Goal: Transaction & Acquisition: Purchase product/service

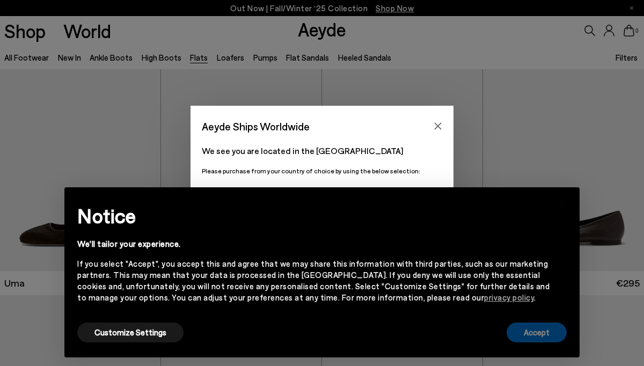
click at [549, 332] on button "Accept" at bounding box center [537, 333] width 60 height 20
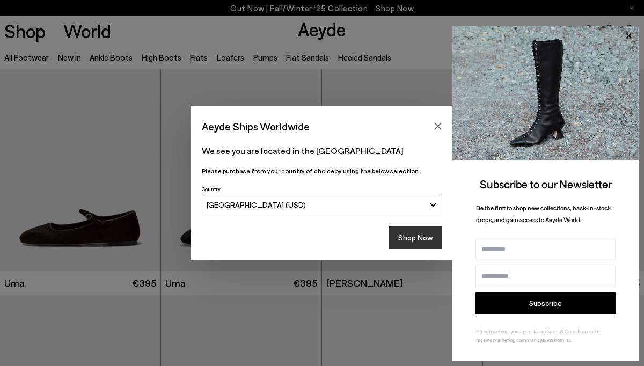
click at [420, 233] on button "Shop Now" at bounding box center [415, 238] width 53 height 23
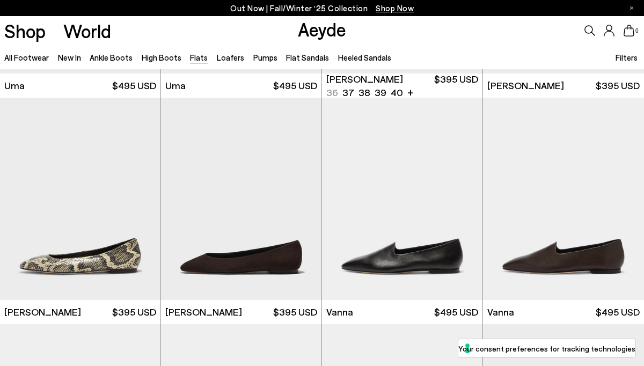
scroll to position [199, 0]
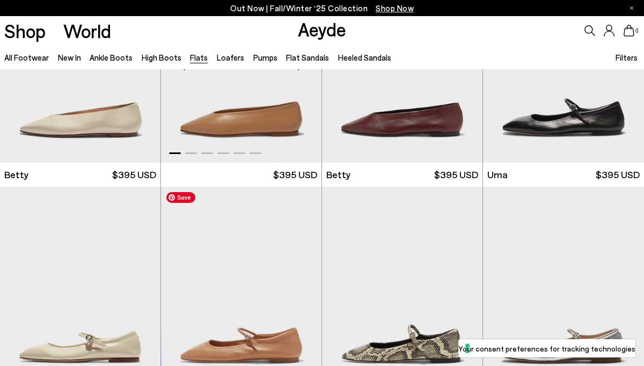
scroll to position [789, 0]
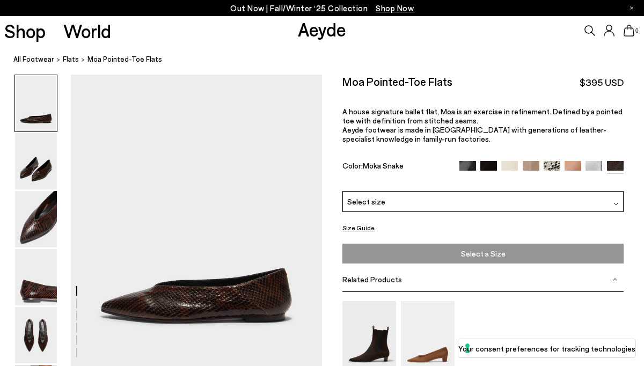
scroll to position [57, 0]
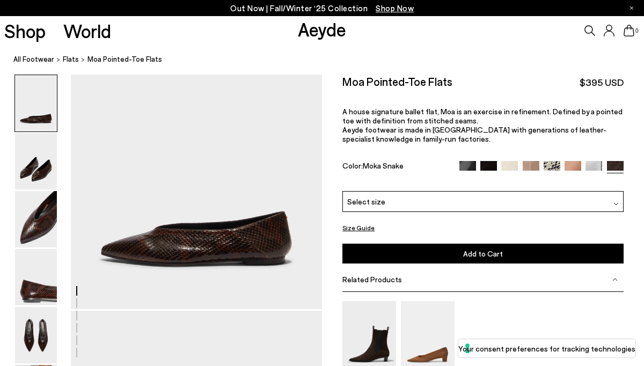
click at [410, 189] on div "Moa Pointed-Toe Flats $395 USD A house signature ballet flat, Moa is an exercis…" at bounding box center [483, 133] width 281 height 117
click at [409, 201] on div "Select size" at bounding box center [483, 201] width 281 height 21
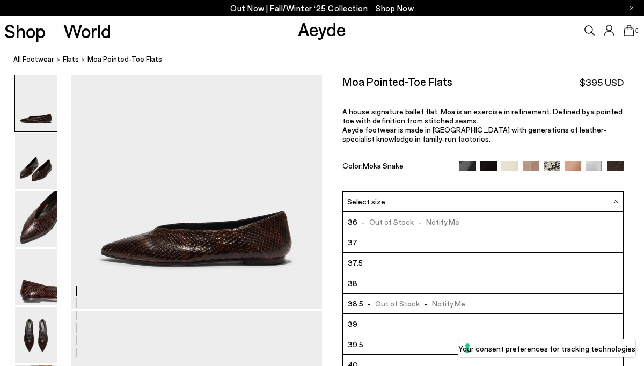
scroll to position [36, 0]
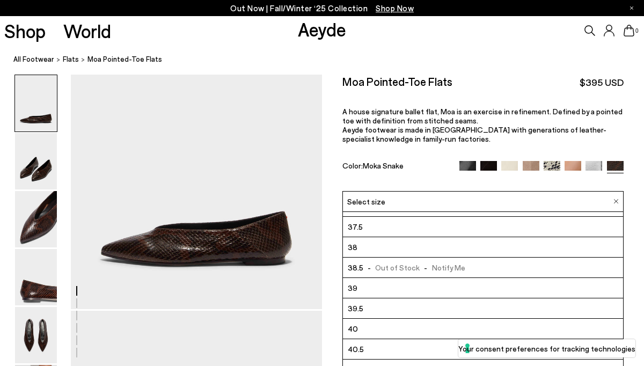
click at [401, 324] on li "40" at bounding box center [483, 329] width 280 height 20
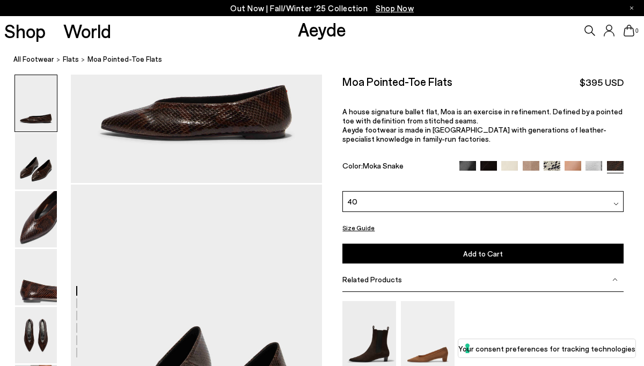
scroll to position [184, 0]
click at [490, 167] on img at bounding box center [488, 169] width 17 height 17
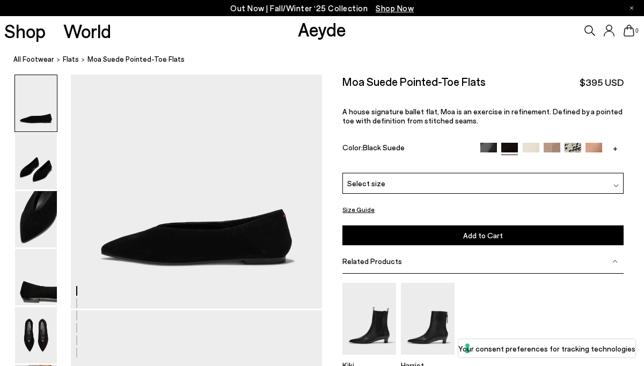
scroll to position [67, 0]
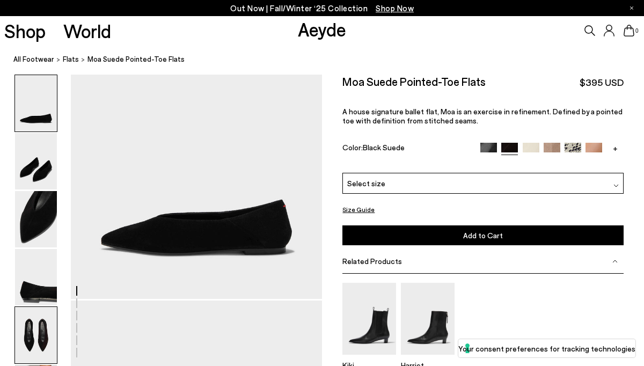
click at [27, 342] on img at bounding box center [36, 335] width 42 height 56
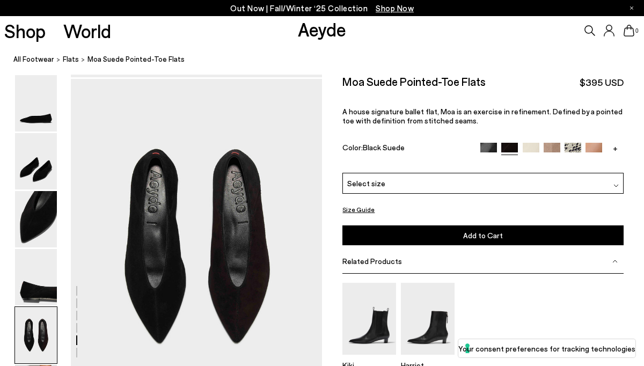
scroll to position [1304, 0]
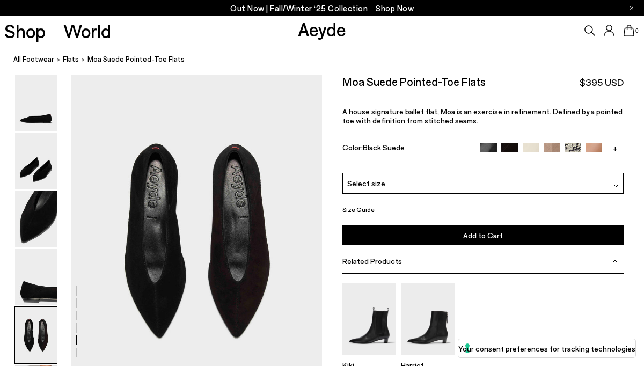
click at [553, 143] on img at bounding box center [552, 151] width 17 height 17
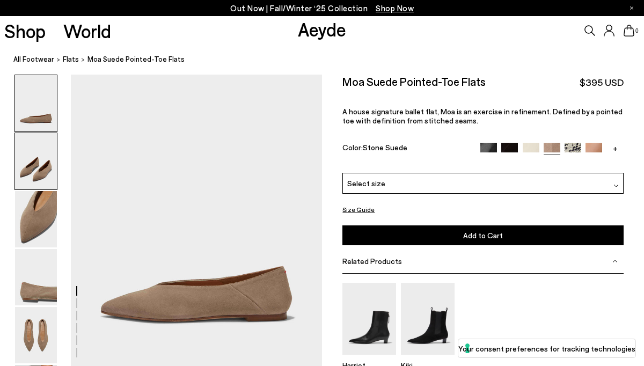
click at [33, 169] on img at bounding box center [36, 161] width 42 height 56
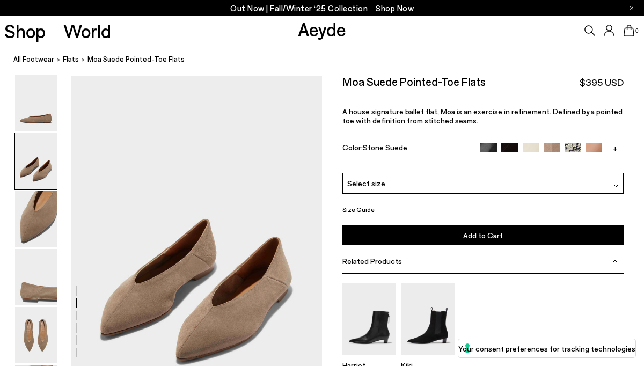
scroll to position [294, 0]
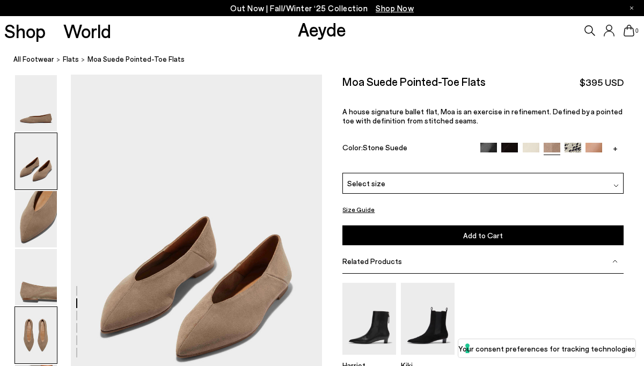
click at [37, 339] on img at bounding box center [36, 335] width 42 height 56
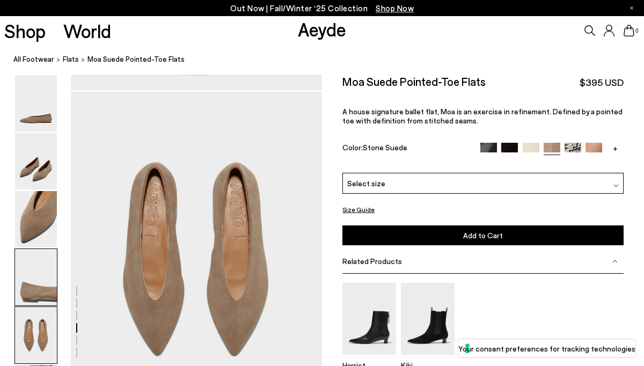
scroll to position [1304, 0]
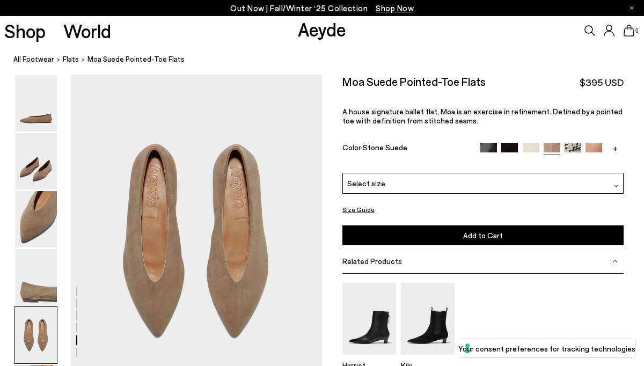
click at [614, 186] on img at bounding box center [616, 185] width 5 height 5
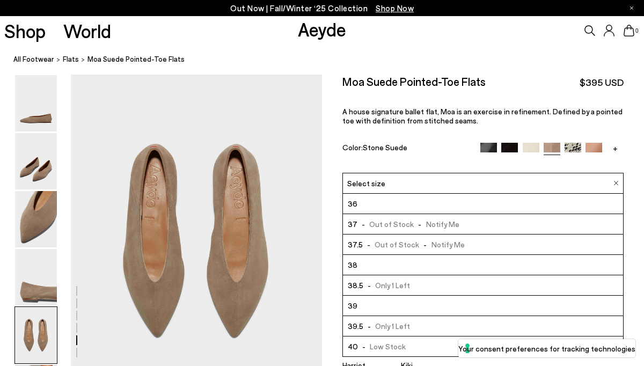
click at [442, 347] on li "40 - Low Stock" at bounding box center [483, 347] width 280 height 20
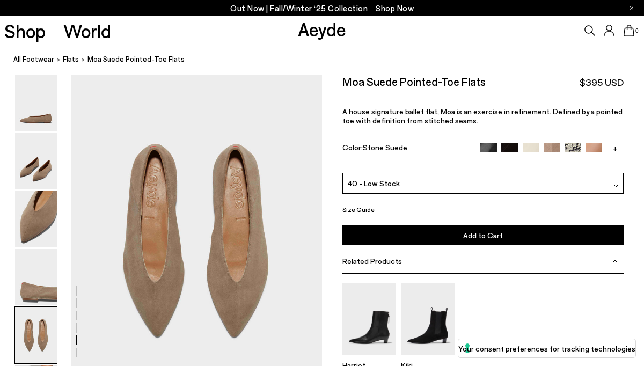
click at [463, 243] on button "Add to Cart Select a Size First" at bounding box center [483, 235] width 281 height 20
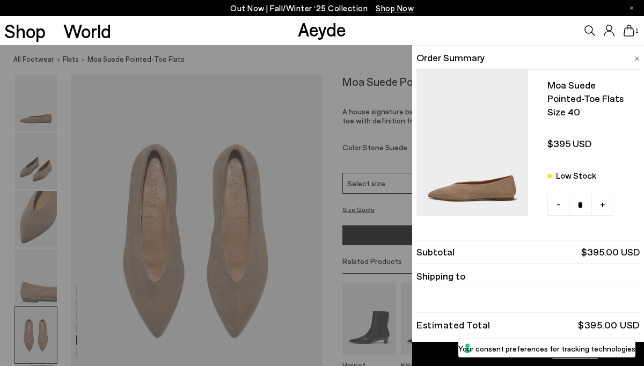
click at [332, 264] on div "Quick Add Color Size View Details Order Summary Moa suede pointed-toe flats Siz…" at bounding box center [322, 205] width 644 height 321
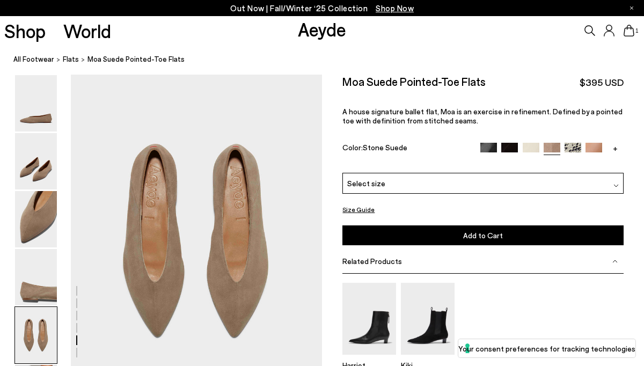
click at [482, 147] on img at bounding box center [488, 151] width 17 height 17
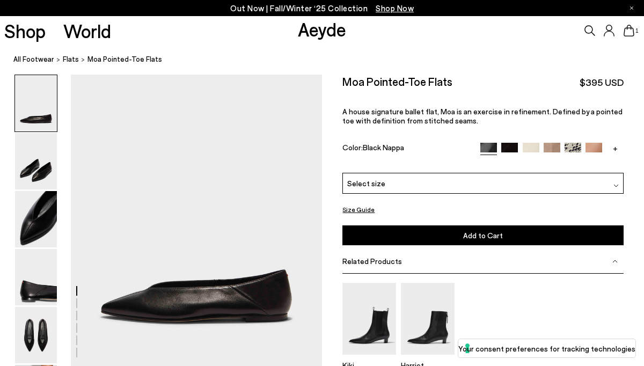
click at [506, 147] on img at bounding box center [509, 151] width 17 height 17
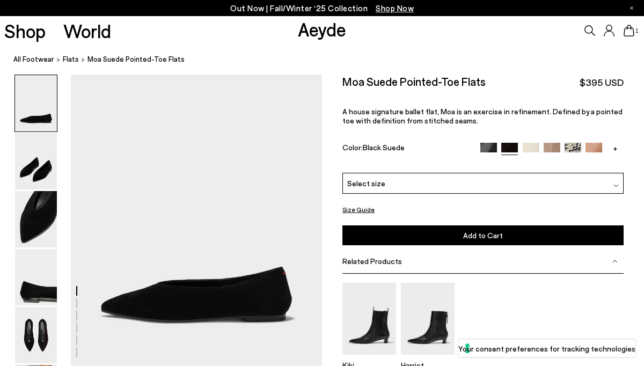
click at [531, 148] on img at bounding box center [531, 151] width 17 height 17
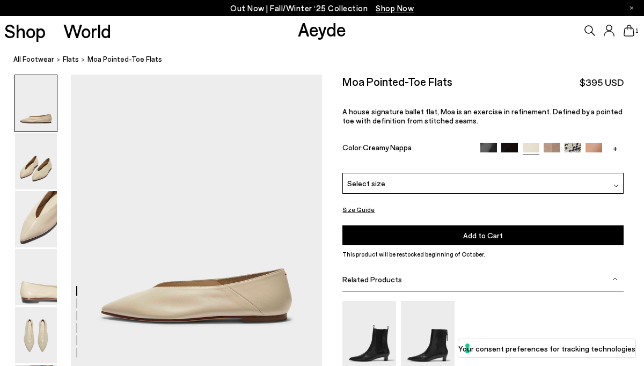
click at [556, 145] on img at bounding box center [552, 151] width 17 height 17
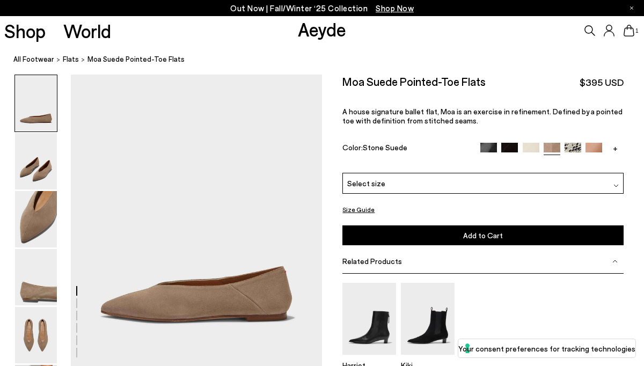
click at [573, 147] on img at bounding box center [573, 151] width 17 height 17
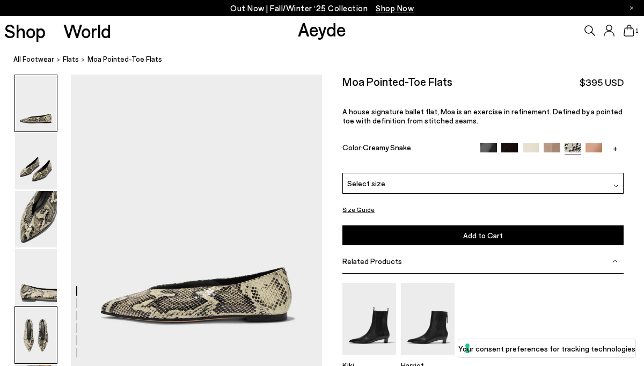
click at [34, 341] on img at bounding box center [36, 335] width 42 height 56
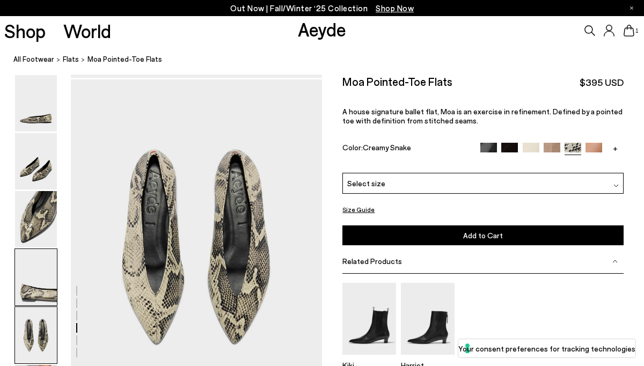
scroll to position [1304, 0]
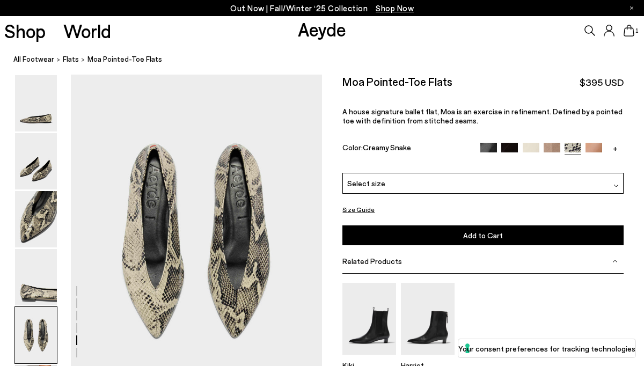
click at [601, 148] on img at bounding box center [594, 151] width 17 height 17
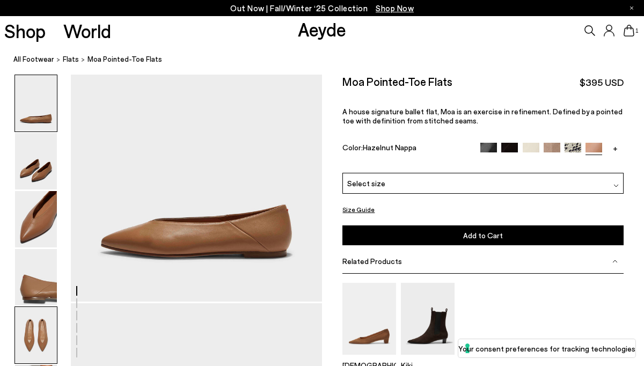
click at [30, 339] on img at bounding box center [36, 335] width 42 height 56
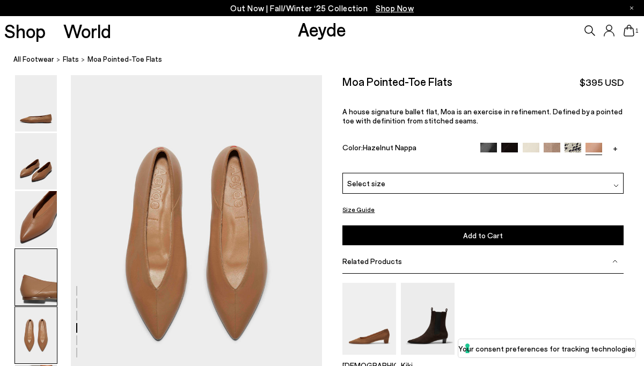
scroll to position [1304, 0]
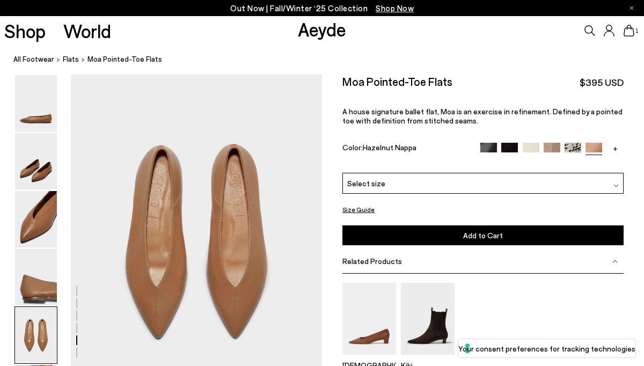
click at [617, 147] on link "+" at bounding box center [615, 148] width 17 height 10
click at [595, 147] on img at bounding box center [594, 151] width 17 height 17
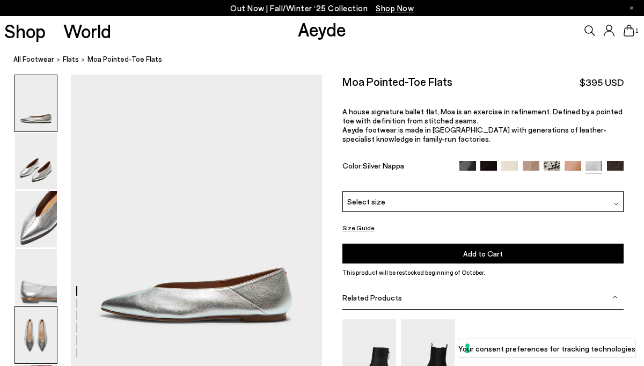
click at [23, 340] on img at bounding box center [36, 335] width 42 height 56
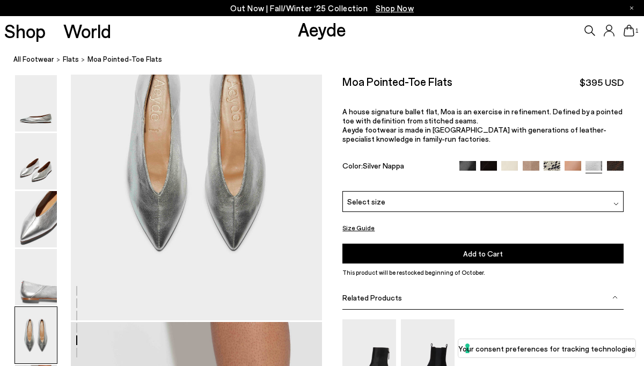
scroll to position [1390, 0]
click at [617, 167] on img at bounding box center [615, 169] width 17 height 17
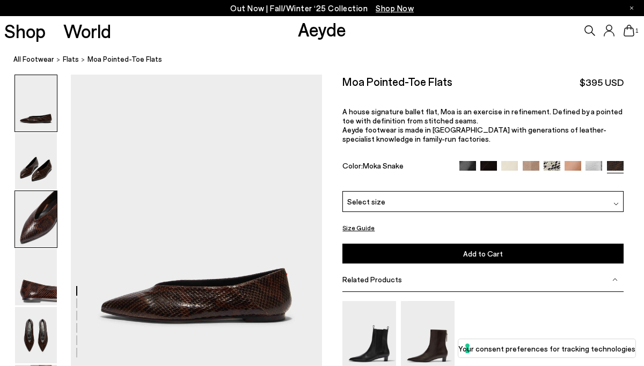
click at [27, 220] on img at bounding box center [36, 219] width 42 height 56
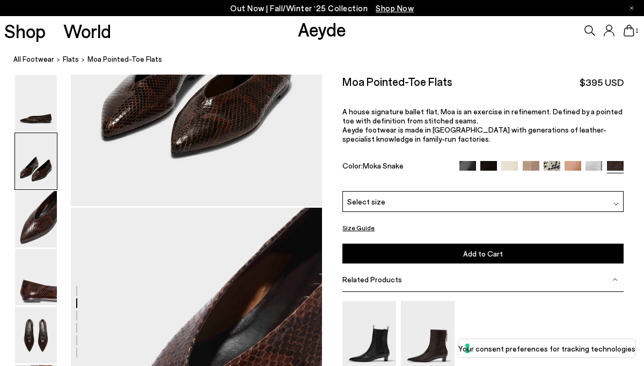
scroll to position [445, 0]
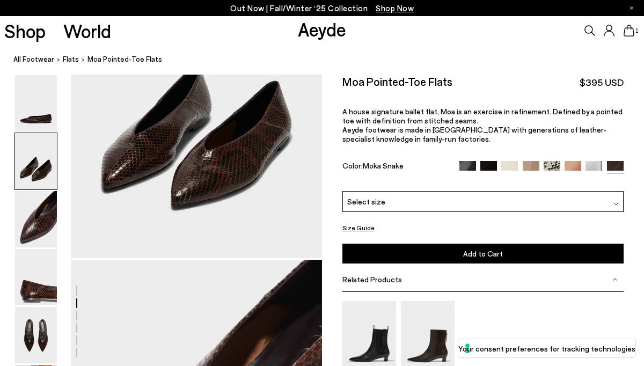
click at [593, 163] on img at bounding box center [594, 169] width 17 height 17
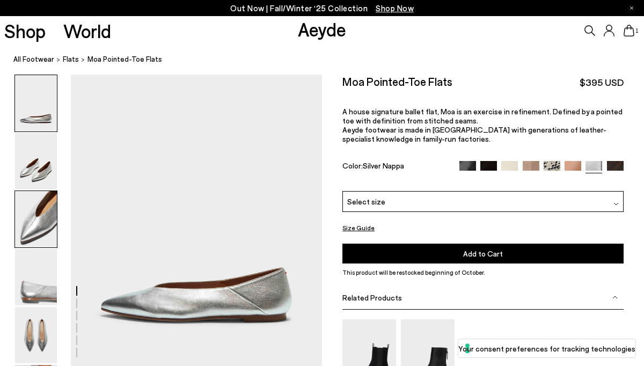
click at [30, 223] on img at bounding box center [36, 219] width 42 height 56
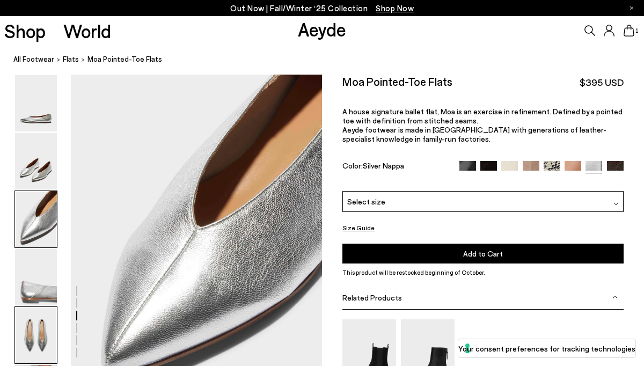
click at [39, 332] on img at bounding box center [36, 335] width 42 height 56
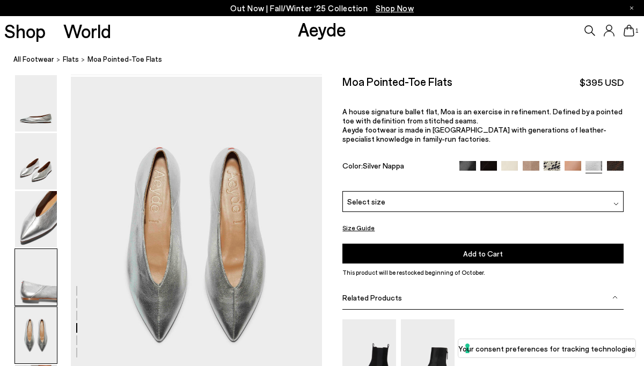
scroll to position [1304, 0]
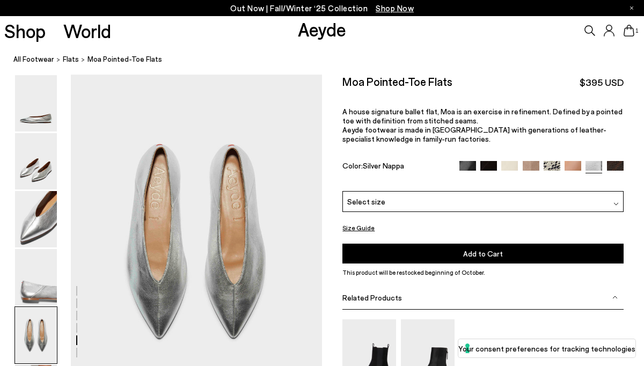
click at [351, 206] on span "Select size" at bounding box center [366, 201] width 38 height 11
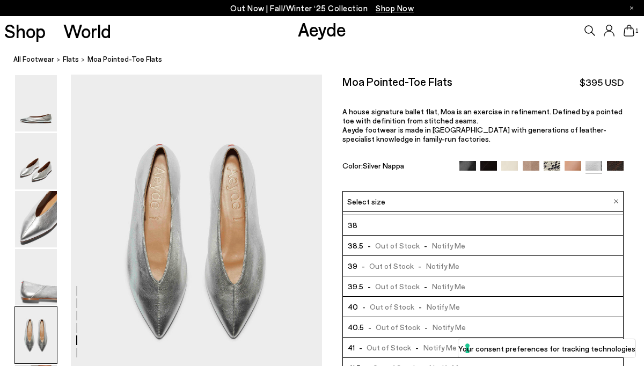
scroll to position [59, 0]
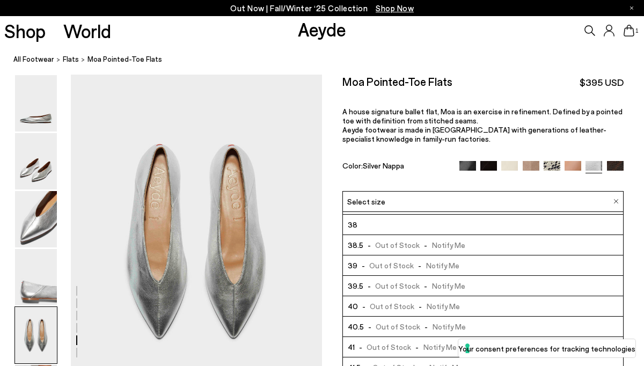
click at [373, 302] on span "- Out of Stock - Notify Me" at bounding box center [409, 306] width 102 height 13
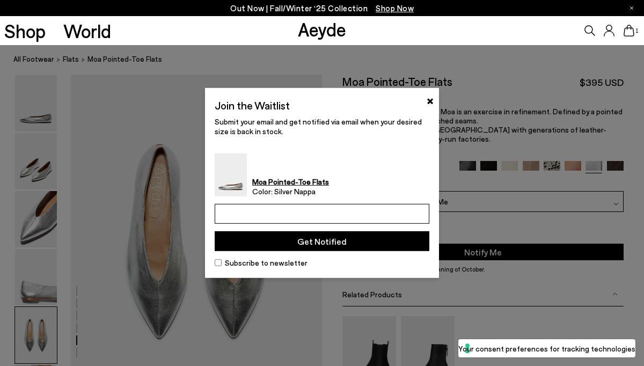
click at [339, 209] on input "email" at bounding box center [322, 214] width 215 height 20
type input "**********"
click at [334, 238] on button "Get Notified" at bounding box center [322, 241] width 215 height 20
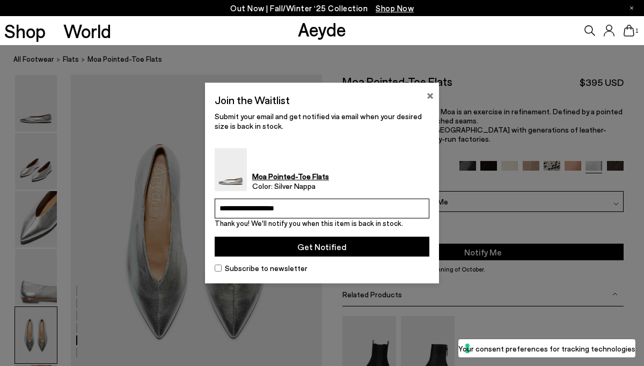
click at [432, 93] on button "×" at bounding box center [430, 94] width 7 height 13
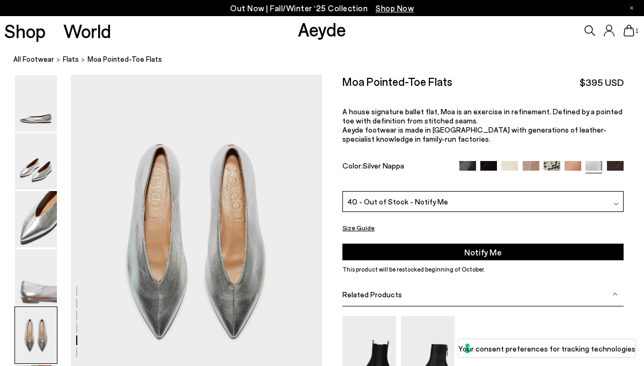
click at [533, 163] on img at bounding box center [531, 169] width 17 height 17
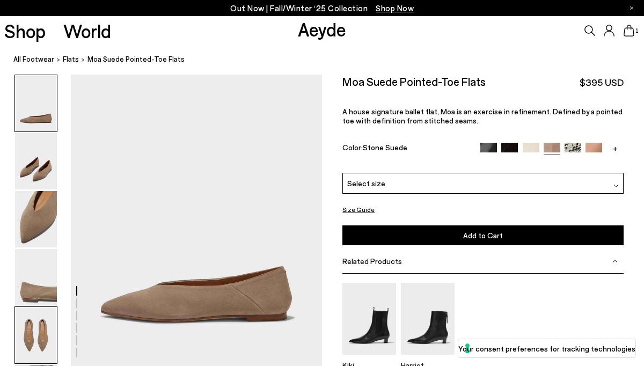
click at [33, 331] on img at bounding box center [36, 335] width 42 height 56
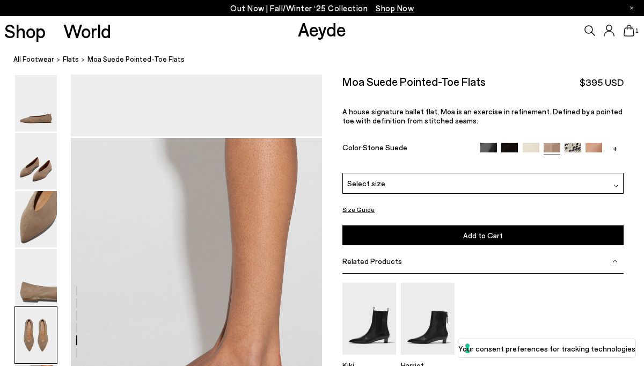
scroll to position [1572, 0]
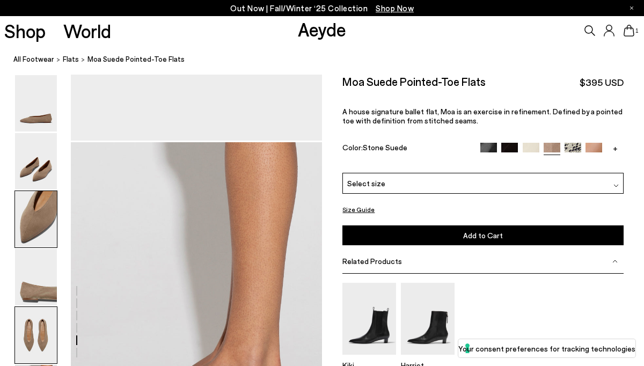
click at [38, 230] on img at bounding box center [36, 219] width 42 height 56
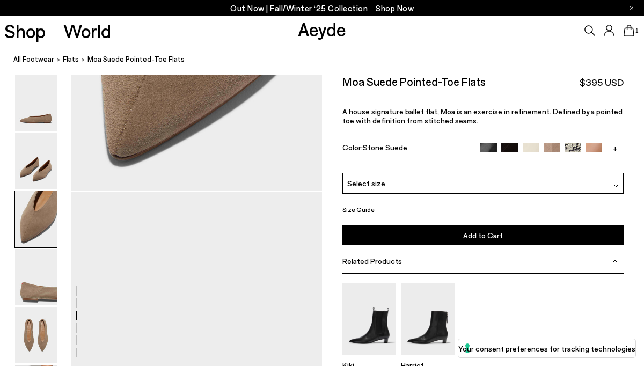
scroll to position [631, 0]
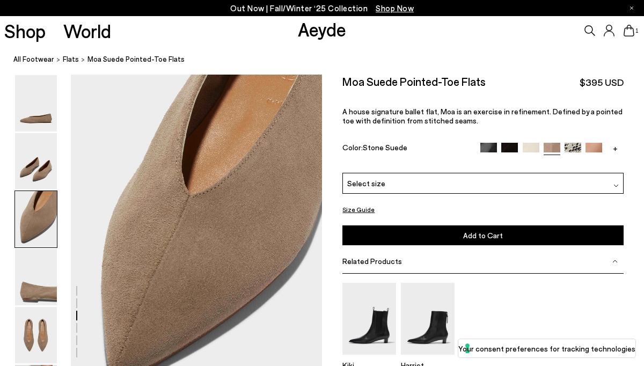
click at [511, 147] on img at bounding box center [509, 151] width 17 height 17
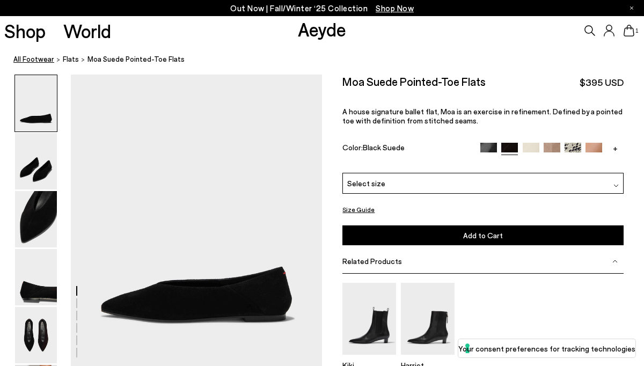
click at [36, 59] on link "All Footwear" at bounding box center [33, 59] width 41 height 11
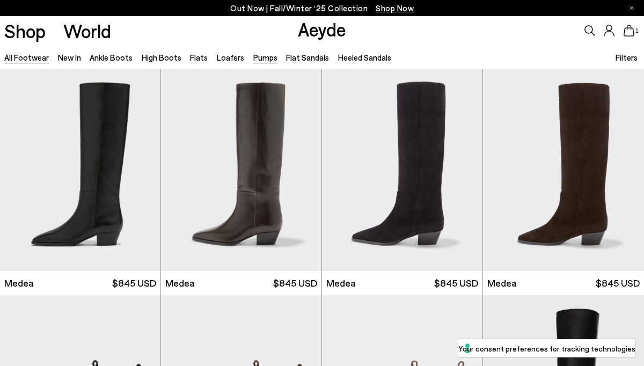
click at [265, 59] on link "Pumps" at bounding box center [265, 58] width 24 height 10
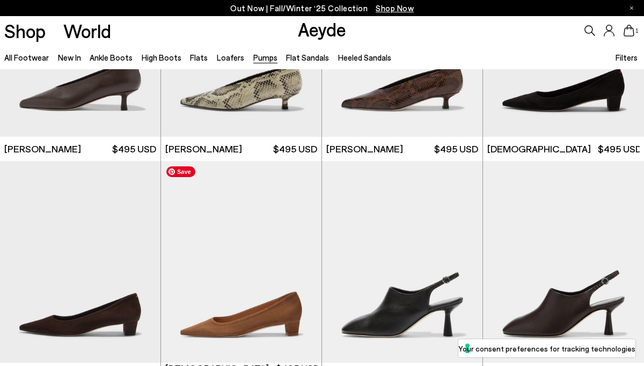
scroll to position [1266, 0]
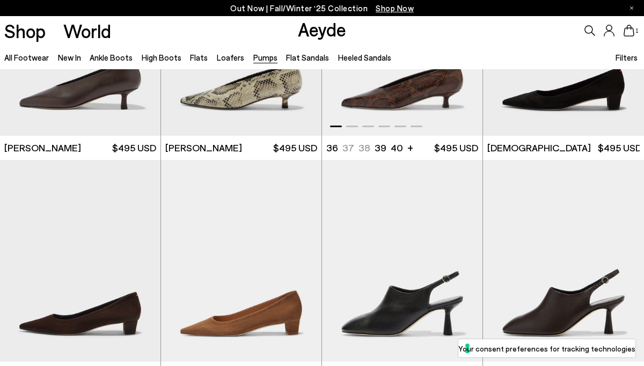
click at [432, 90] on img "1 / 6" at bounding box center [402, 35] width 161 height 202
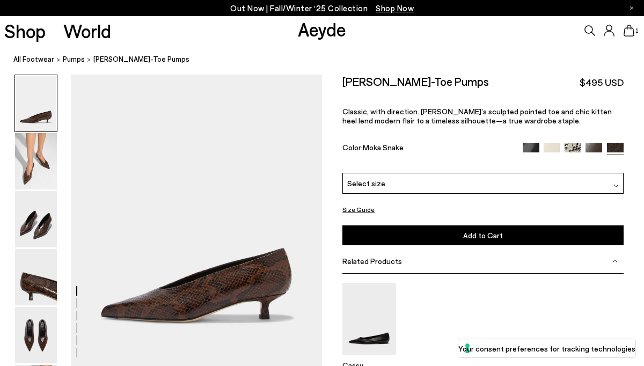
click at [407, 188] on div "Select size" at bounding box center [483, 183] width 281 height 21
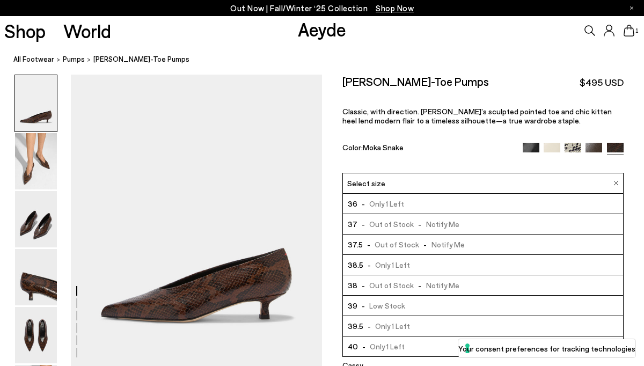
click at [388, 342] on span "- Only 1 Left" at bounding box center [381, 346] width 47 height 13
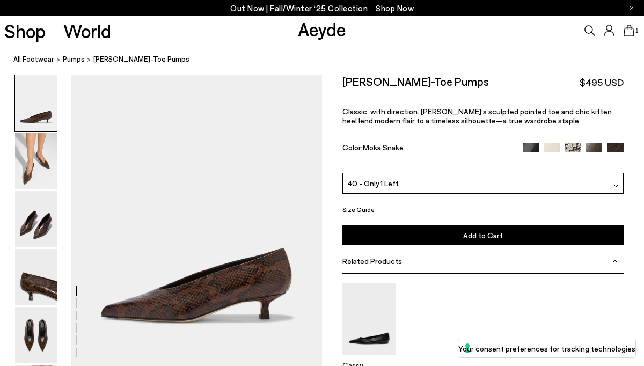
click at [447, 229] on button "Add to Cart Select a Size First" at bounding box center [483, 235] width 281 height 20
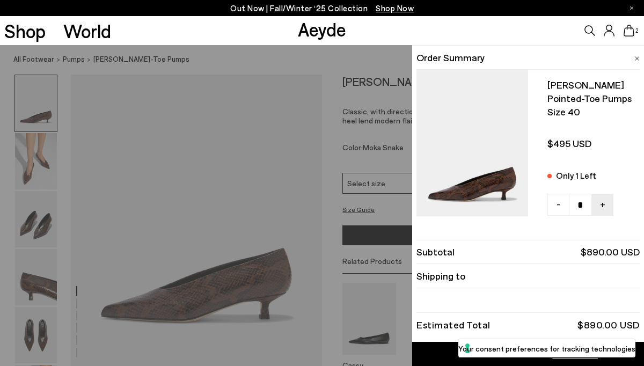
click at [395, 207] on div "Quick Add Color Size View Details Order Summary Clara pointed-toe pumps Size 40…" at bounding box center [322, 205] width 644 height 321
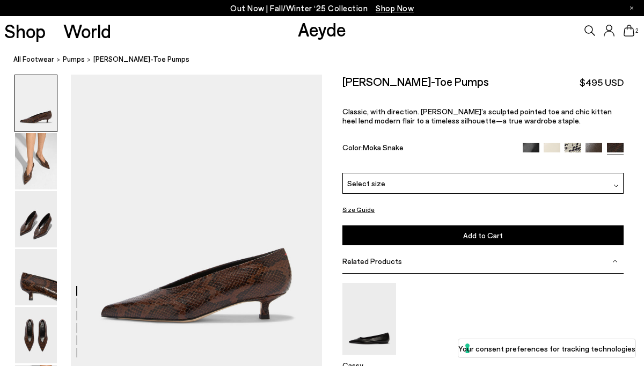
click at [531, 144] on img at bounding box center [531, 151] width 17 height 17
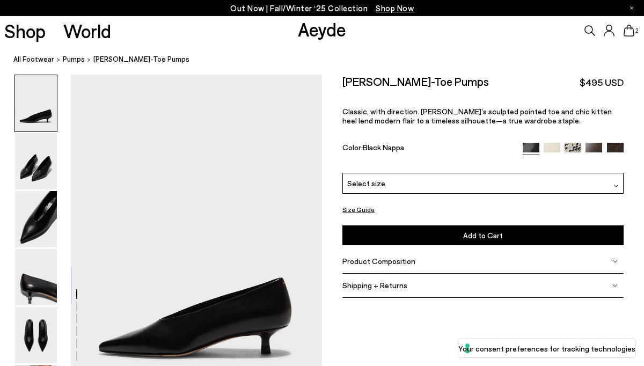
click at [580, 148] on img at bounding box center [573, 151] width 17 height 17
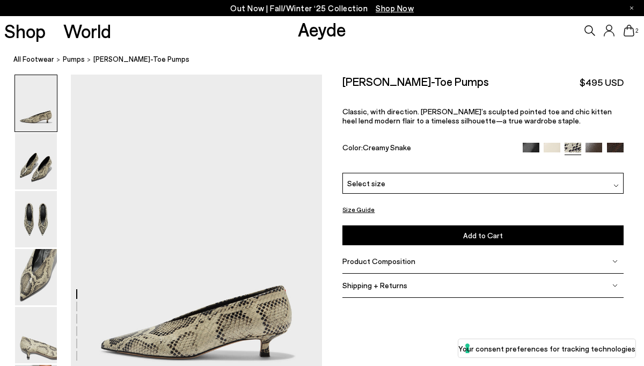
click at [552, 149] on img at bounding box center [552, 151] width 17 height 17
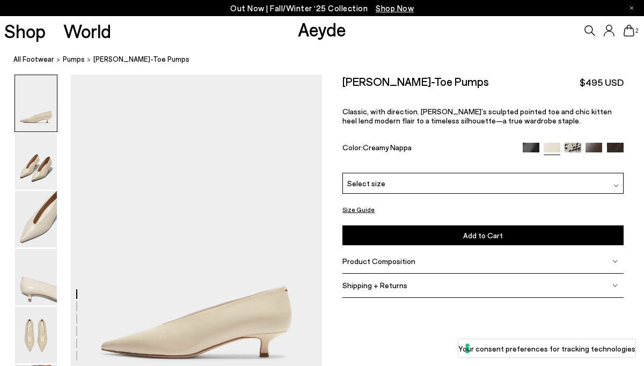
click at [594, 155] on div at bounding box center [573, 149] width 101 height 12
click at [594, 151] on img at bounding box center [594, 151] width 17 height 17
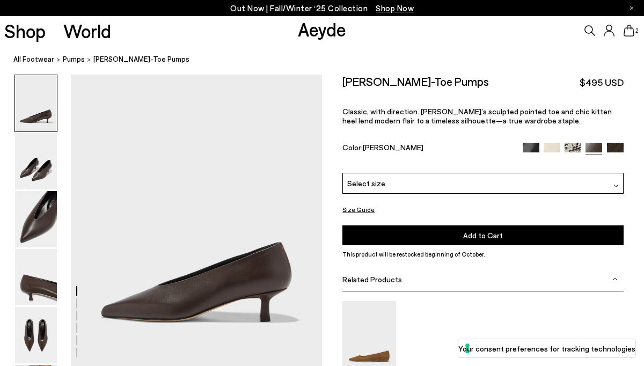
click at [623, 150] on img at bounding box center [615, 151] width 17 height 17
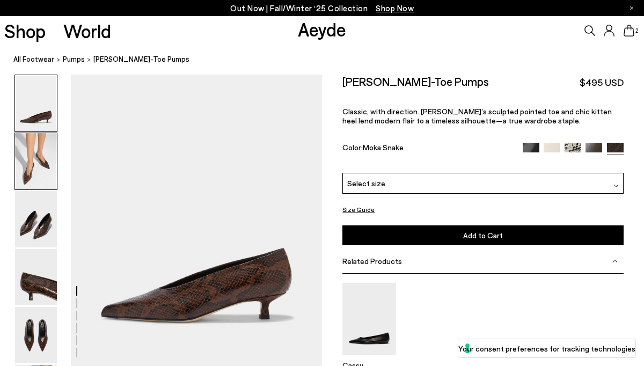
click at [25, 166] on img at bounding box center [36, 161] width 42 height 56
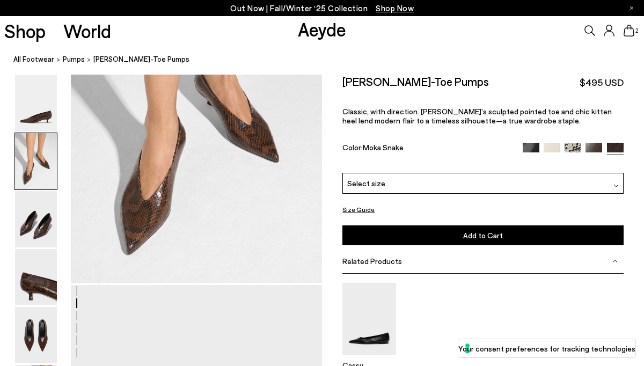
scroll to position [446, 0]
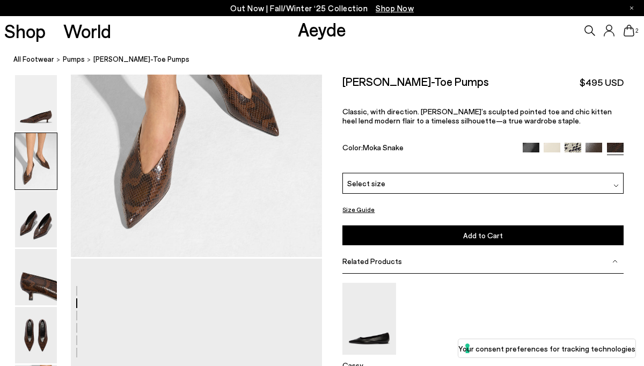
click at [625, 33] on icon at bounding box center [629, 31] width 11 height 12
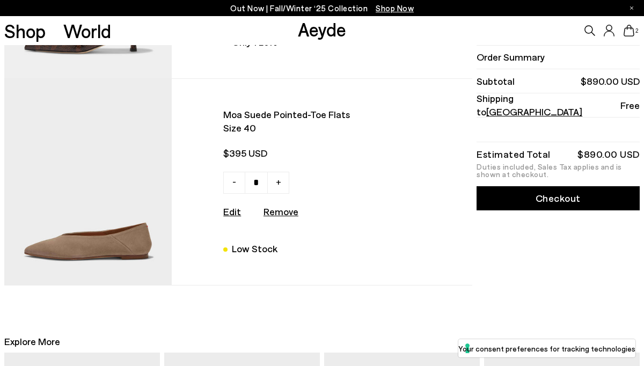
scroll to position [196, 0]
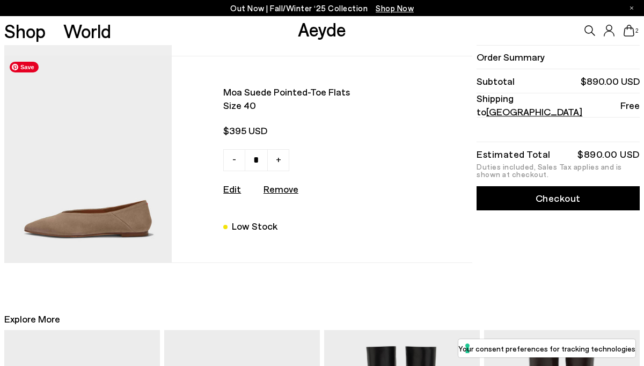
click at [108, 219] on img at bounding box center [88, 159] width 168 height 206
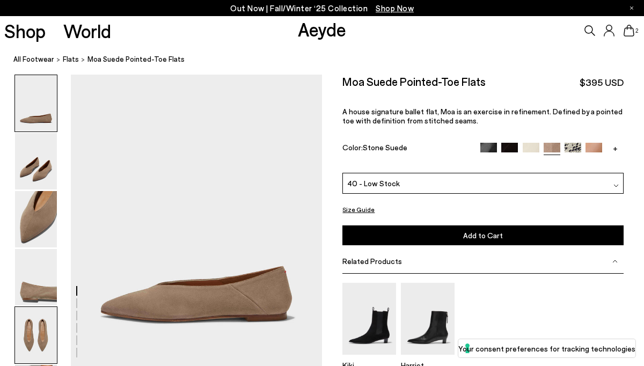
click at [35, 331] on img at bounding box center [36, 335] width 42 height 56
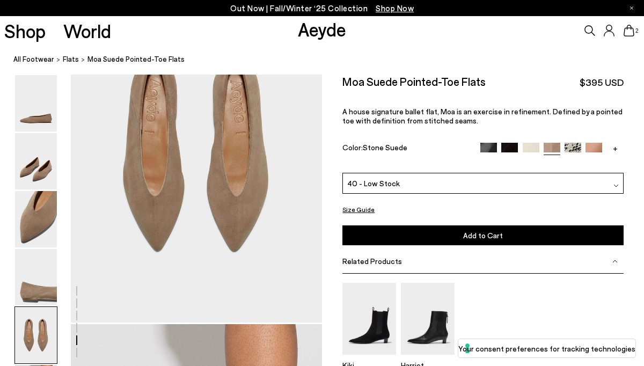
scroll to position [1390, 0]
click at [576, 147] on img at bounding box center [573, 151] width 17 height 17
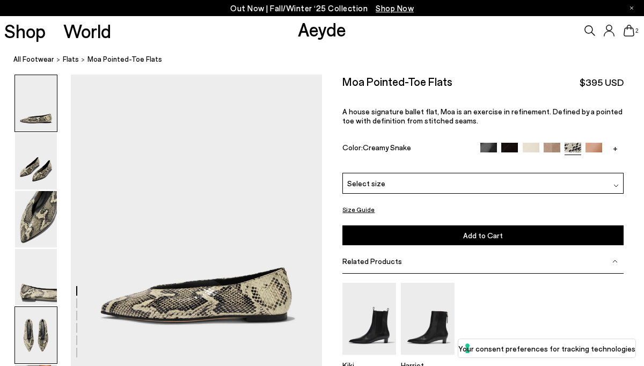
click at [30, 337] on img at bounding box center [36, 335] width 42 height 56
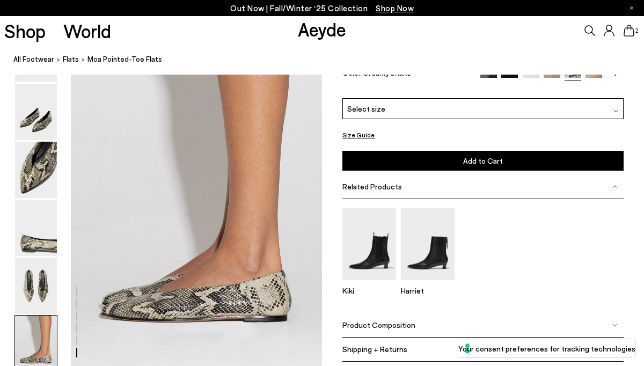
scroll to position [1672, 0]
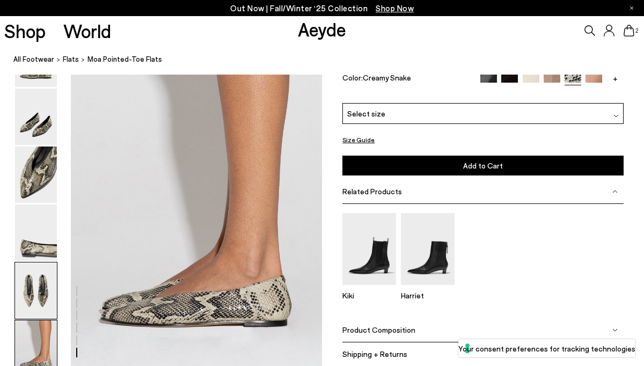
click at [34, 291] on img at bounding box center [36, 291] width 42 height 56
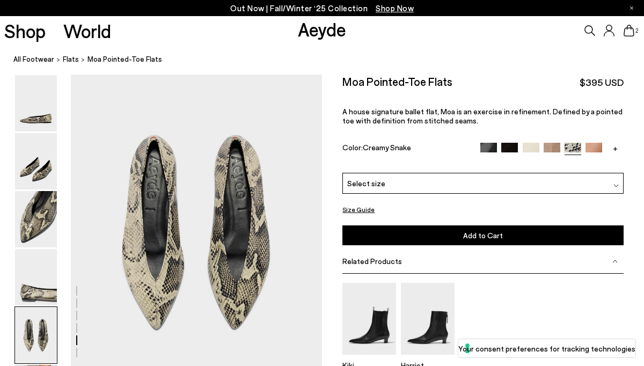
scroll to position [1304, 0]
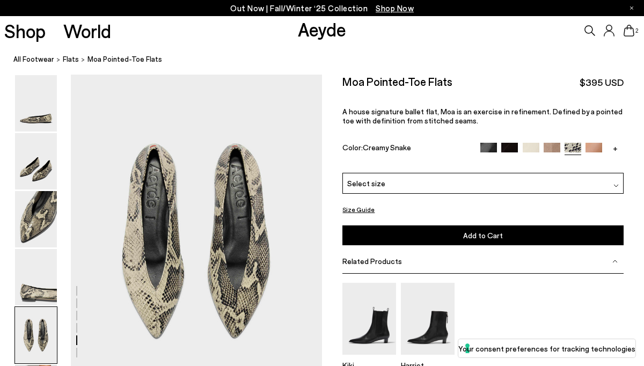
click at [630, 27] on icon at bounding box center [629, 31] width 11 height 12
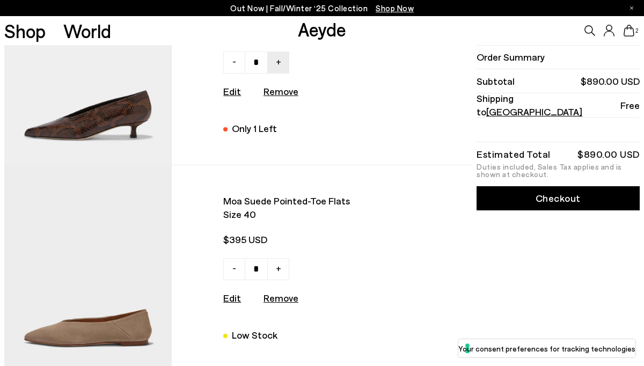
scroll to position [128, 0]
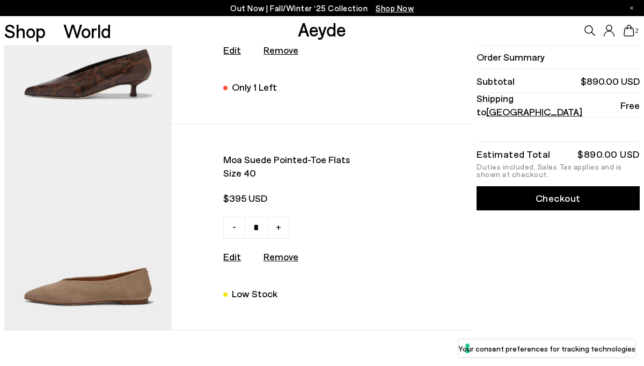
click at [290, 260] on u "Remove" at bounding box center [281, 257] width 35 height 12
type input "*"
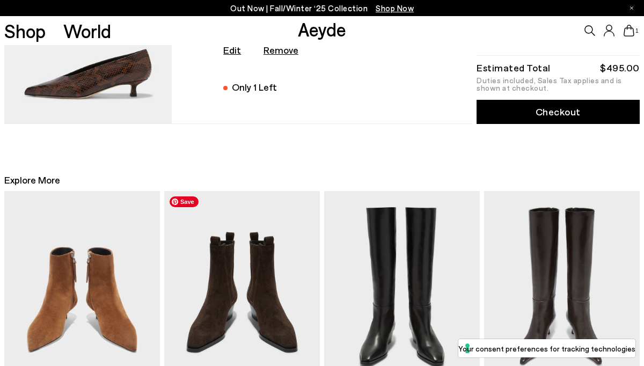
scroll to position [0, 0]
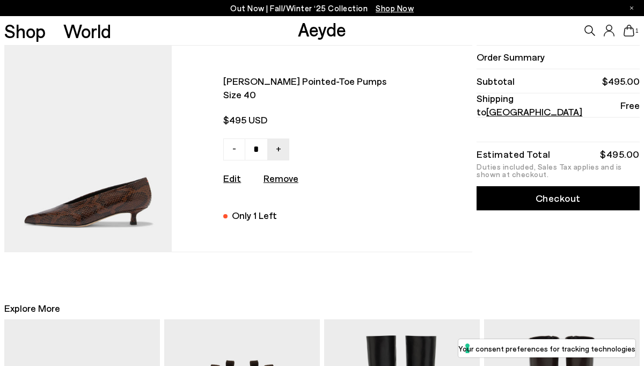
click at [508, 196] on link "Checkout" at bounding box center [558, 198] width 163 height 24
